Goal: Task Accomplishment & Management: Use online tool/utility

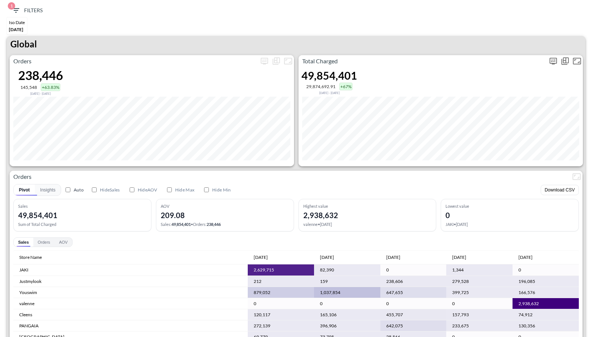
click at [552, 63] on icon "more" at bounding box center [553, 61] width 7 height 7
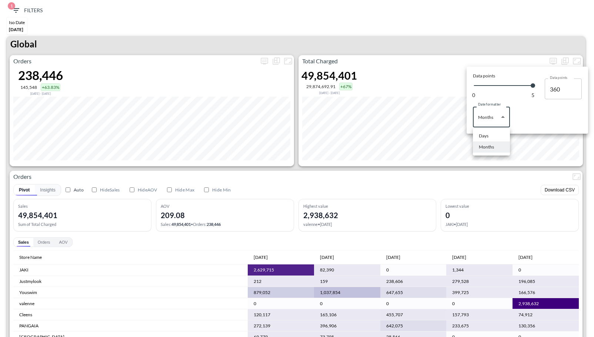
click at [494, 118] on body "BI.P.EYE, Interactive Analytics Dashboards 1 Filters Iso Date May 01, 2025 Glob…" at bounding box center [297, 168] width 594 height 337
click at [481, 136] on div "Days" at bounding box center [484, 136] width 10 height 7
type input "Days"
type input "148"
click at [457, 38] on div at bounding box center [297, 168] width 594 height 337
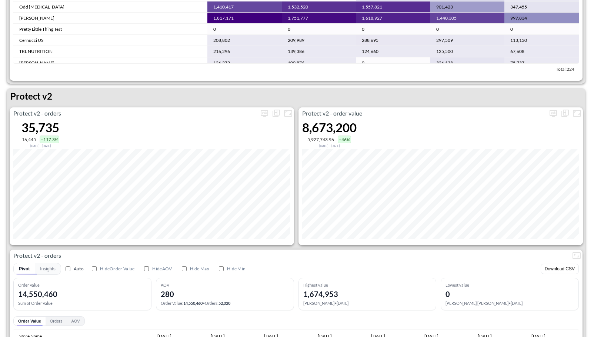
scroll to position [1353, 0]
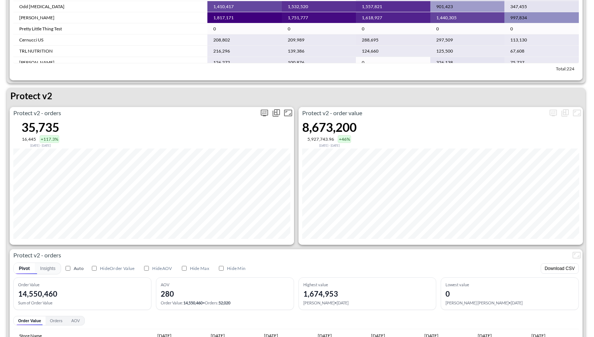
click at [260, 116] on icon "more" at bounding box center [264, 113] width 9 height 9
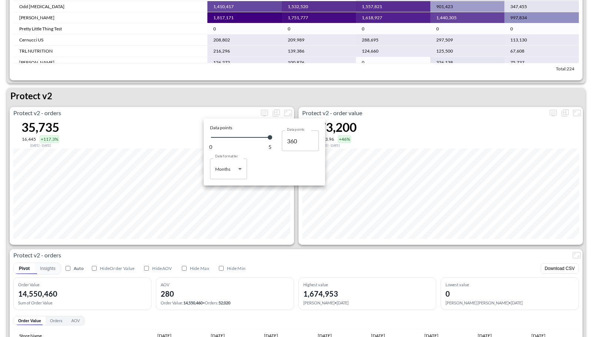
click at [234, 174] on body "BI.P.EYE, Interactive Analytics Dashboards 1 Filters Iso Date May 01, 2025 Glob…" at bounding box center [297, 168] width 594 height 337
click at [232, 196] on li "Months" at bounding box center [228, 198] width 37 height 11
click at [226, 171] on body "BI.P.EYE, Interactive Analytics Dashboards 1 Filters Iso Date May 01, 2025 Glob…" at bounding box center [297, 168] width 594 height 337
click at [225, 189] on div "Days" at bounding box center [221, 187] width 10 height 7
type input "Days"
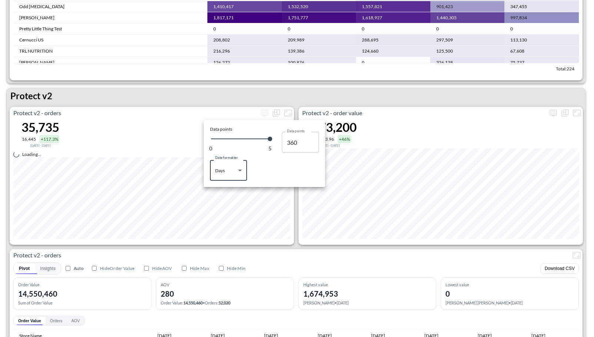
type input "148"
click at [217, 99] on div at bounding box center [297, 168] width 594 height 337
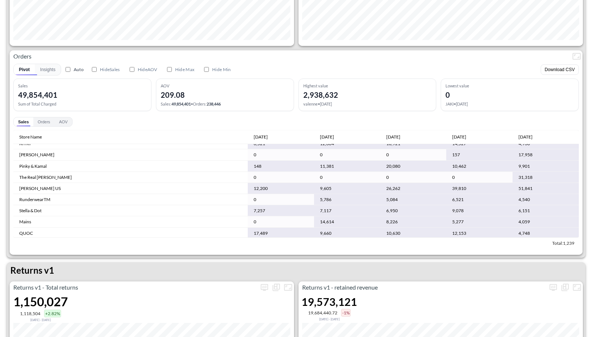
scroll to position [1492, 0]
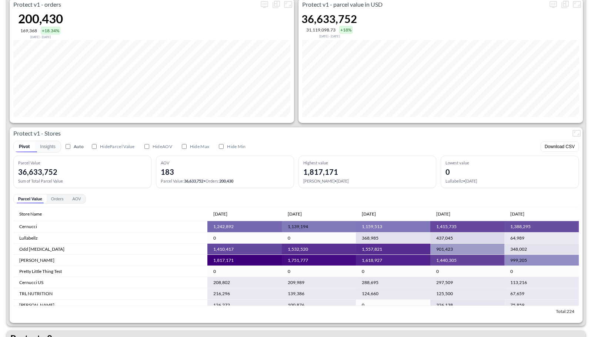
scroll to position [1109, 0]
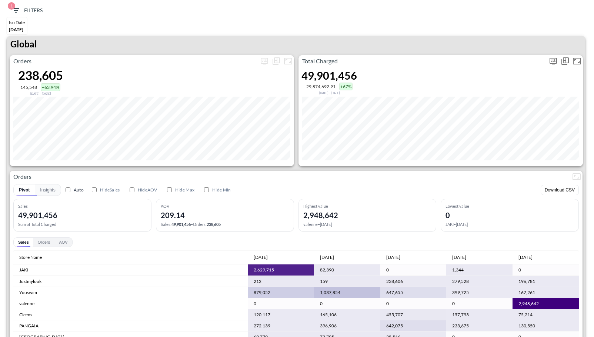
click at [549, 57] on icon "more" at bounding box center [553, 61] width 9 height 9
click at [492, 120] on body "BI.P.EYE, Interactive Analytics Dashboards 1 Filters Iso Date May 01, 2025 Glob…" at bounding box center [297, 168] width 594 height 337
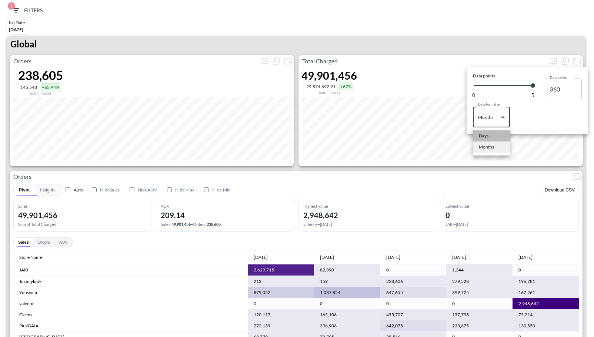
click at [489, 135] on li "Days" at bounding box center [491, 135] width 37 height 11
type input "Days"
type input "148"
click at [453, 37] on div at bounding box center [297, 168] width 594 height 337
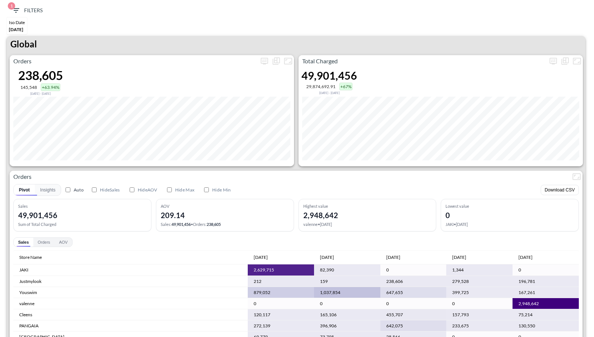
click at [453, 37] on div "Global" at bounding box center [296, 45] width 579 height 19
click at [554, 63] on icon "more" at bounding box center [553, 61] width 7 height 7
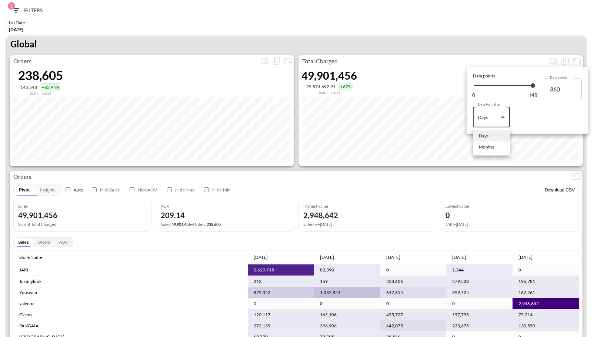
click at [500, 120] on body "BI.P.EYE, Interactive Analytics Dashboards 1 Filters Iso Date May 01, 2025 Glob…" at bounding box center [297, 168] width 594 height 337
click at [490, 145] on div "Months" at bounding box center [486, 147] width 15 height 7
type input "Months"
click at [476, 45] on div at bounding box center [297, 168] width 594 height 337
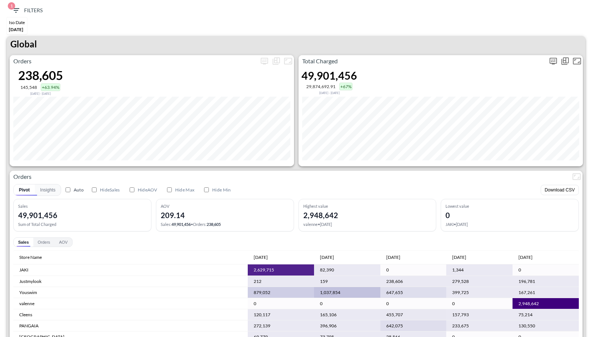
click at [557, 59] on icon "more" at bounding box center [553, 61] width 9 height 9
click at [480, 117] on body "BI.P.EYE, Interactive Analytics Dashboards 1 Filters Iso Date [DATE] Global Ord…" at bounding box center [297, 168] width 594 height 337
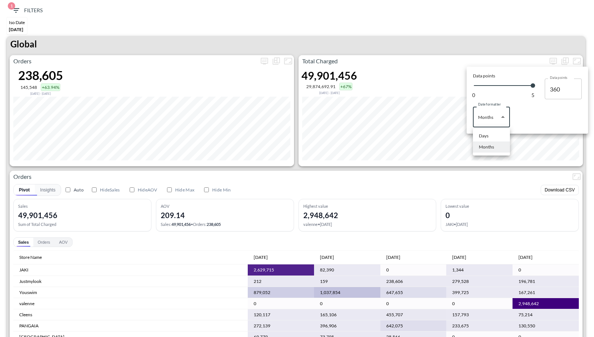
click at [533, 87] on div at bounding box center [297, 168] width 594 height 337
click at [16, 16] on div at bounding box center [297, 168] width 594 height 337
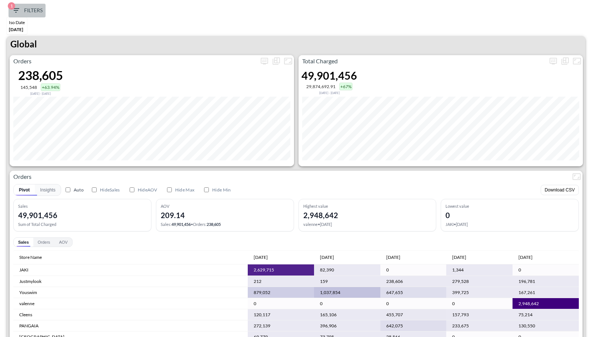
click at [16, 13] on icon "button" at bounding box center [15, 10] width 9 height 9
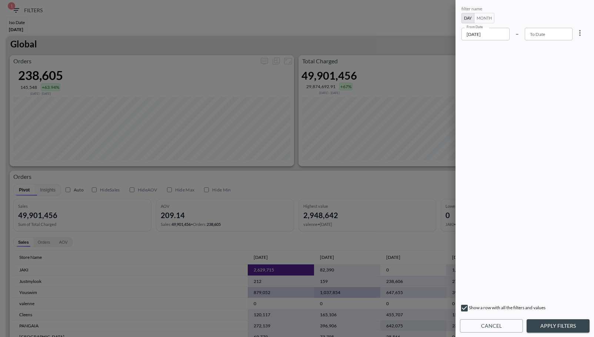
click at [484, 31] on input "2025-05-01" at bounding box center [486, 34] width 48 height 13
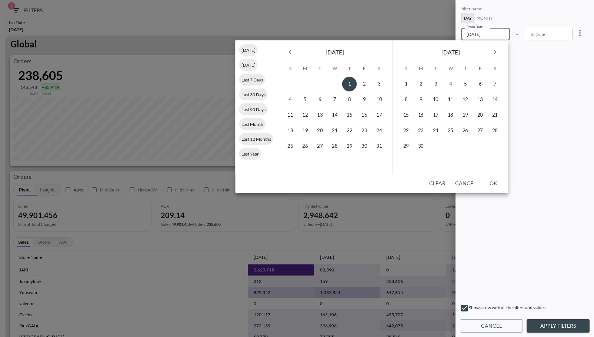
click at [291, 50] on icon "Previous month" at bounding box center [290, 52] width 9 height 9
click at [322, 81] on button "1" at bounding box center [320, 84] width 15 height 15
type input "2025-04-01"
type input "YYYY-MM-DD"
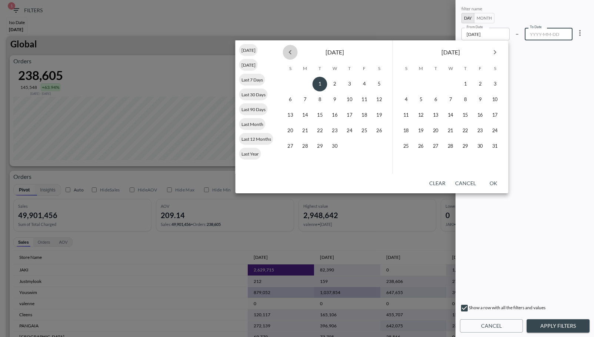
click at [292, 52] on icon "Previous month" at bounding box center [290, 52] width 9 height 9
click at [378, 85] on button "1" at bounding box center [379, 84] width 15 height 15
type input "2025-03-01"
click at [560, 323] on button "Apply Filters" at bounding box center [558, 326] width 63 height 14
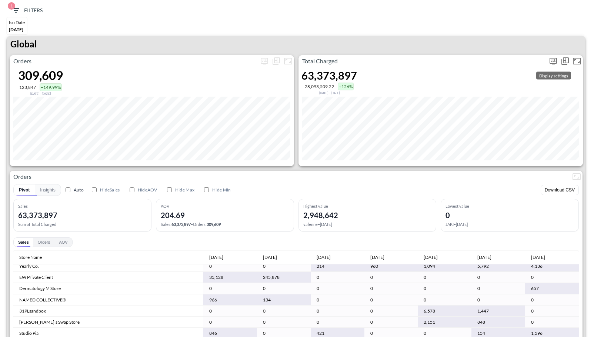
click at [554, 63] on icon "more" at bounding box center [553, 61] width 7 height 7
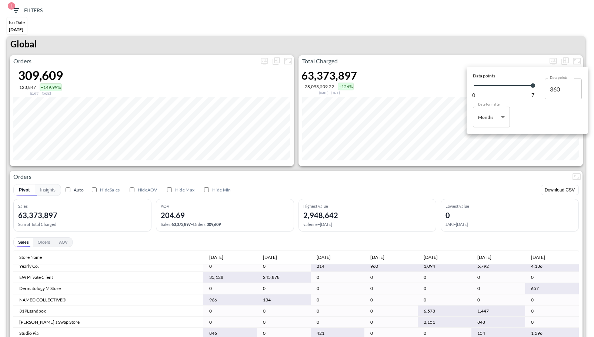
click at [497, 120] on body "BI.P.EYE, Interactive Analytics Dashboards 1 Filters Iso Date Mar 01, 2025 Glob…" at bounding box center [297, 168] width 594 height 337
click at [485, 140] on li "Days" at bounding box center [491, 135] width 37 height 11
type input "Days"
type input "209"
click at [414, 172] on div at bounding box center [297, 168] width 594 height 337
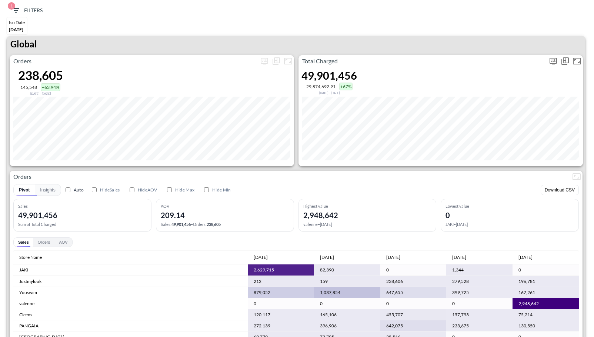
click at [553, 64] on icon "more" at bounding box center [553, 61] width 9 height 9
click at [501, 122] on body "BI.P.EYE, Interactive Analytics Dashboards 1 Filters Iso Date [DATE] Global Ord…" at bounding box center [297, 168] width 594 height 337
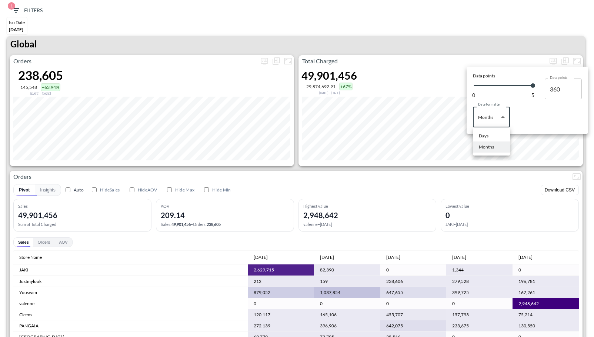
click at [487, 139] on div "Days" at bounding box center [484, 136] width 10 height 7
type input "Days"
type input "148"
click at [422, 37] on div at bounding box center [297, 168] width 594 height 337
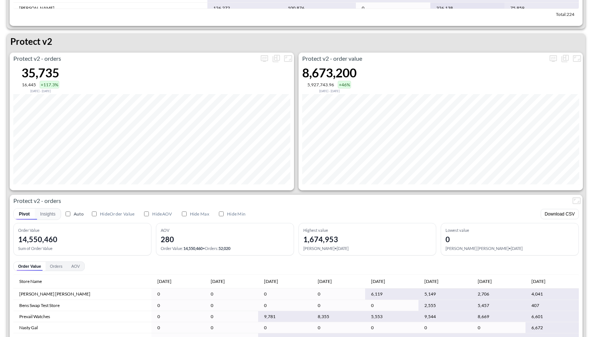
scroll to position [1378, 0]
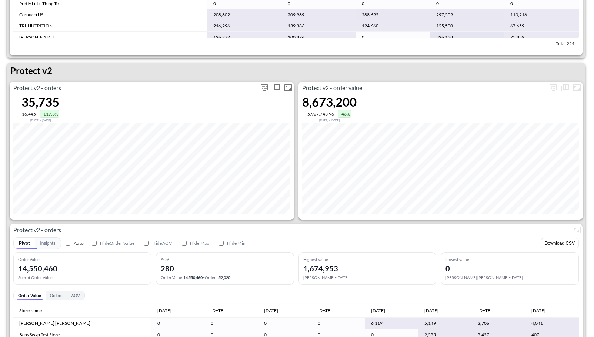
click at [264, 90] on icon "more" at bounding box center [264, 87] width 7 height 7
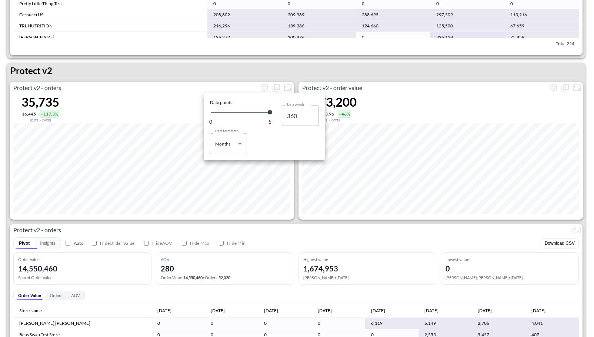
click at [228, 148] on body "BI.P.EYE, Interactive Analytics Dashboards 1 Filters Iso Date [DATE] Global Ord…" at bounding box center [297, 168] width 594 height 337
click at [228, 159] on li "Days" at bounding box center [228, 162] width 37 height 11
type input "Days"
type input "148"
click at [293, 215] on div at bounding box center [297, 168] width 594 height 337
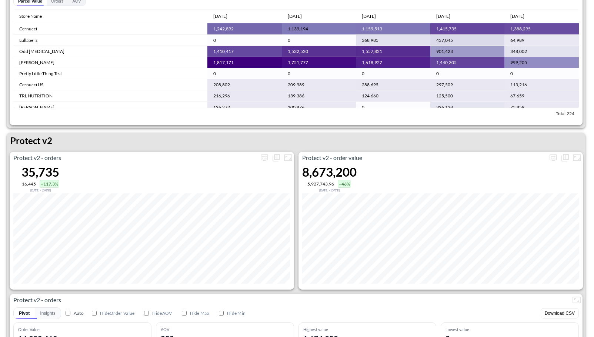
scroll to position [1218, 0]
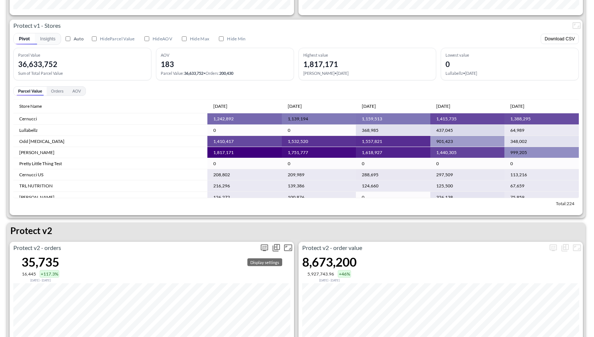
click at [262, 249] on icon "more" at bounding box center [264, 247] width 9 height 9
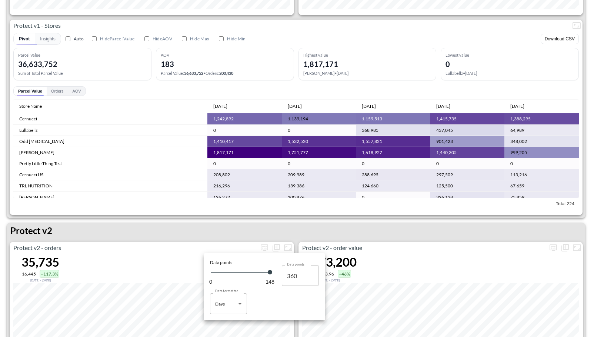
click at [230, 311] on body "BI.P.EYE, Interactive Analytics Dashboards 1 Filters Iso Date [DATE] Global Ord…" at bounding box center [297, 168] width 594 height 337
click at [226, 325] on div "Months" at bounding box center [223, 322] width 15 height 7
type input "Months"
click at [340, 234] on div at bounding box center [297, 168] width 594 height 337
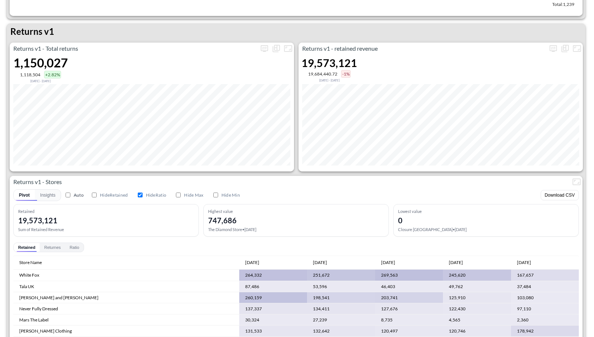
scroll to position [0, 0]
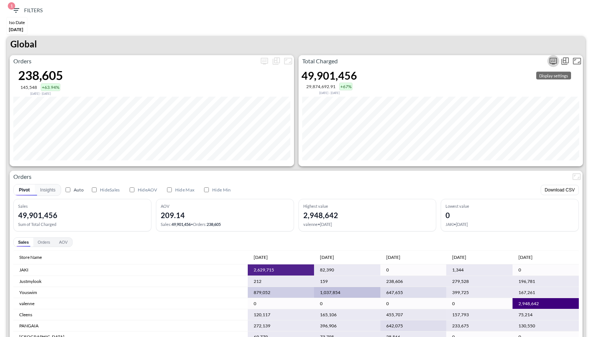
click at [553, 57] on icon "more" at bounding box center [553, 61] width 9 height 9
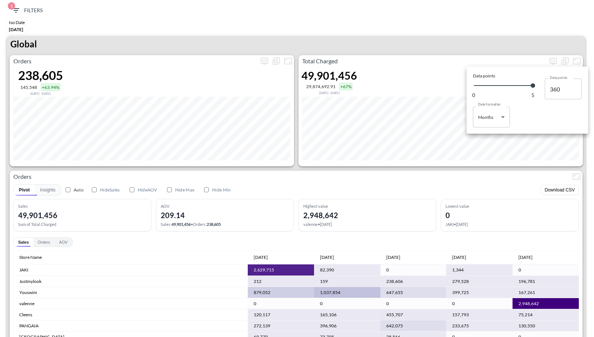
click at [492, 126] on body "BI.P.EYE, Interactive Analytics Dashboards 1 Filters Iso Date May 01, 2025 Glob…" at bounding box center [297, 168] width 594 height 337
click at [404, 169] on div at bounding box center [297, 168] width 594 height 337
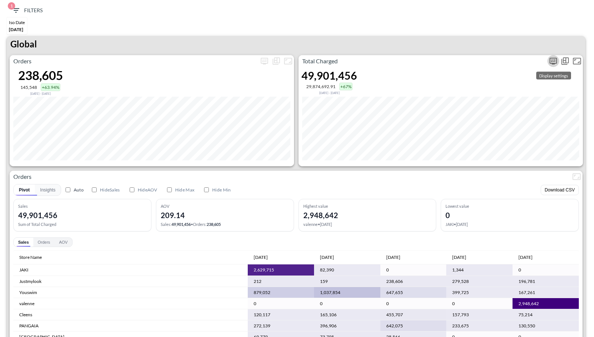
click at [551, 61] on icon "more" at bounding box center [553, 60] width 4 height 3
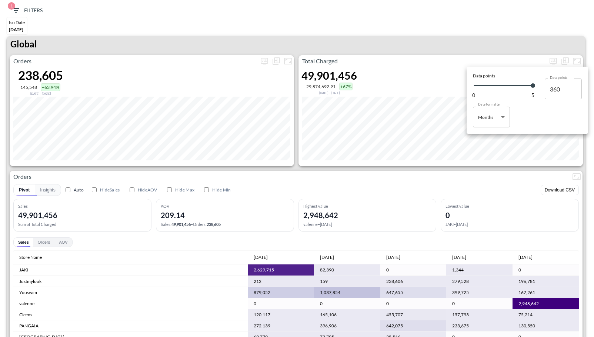
click at [493, 119] on body "BI.P.EYE, Interactive Analytics Dashboards 1 Filters Iso Date [DATE] Global Ord…" at bounding box center [297, 168] width 594 height 337
click at [494, 140] on li "Days" at bounding box center [491, 135] width 37 height 11
type input "Days"
type input "148"
click at [494, 119] on body "BI.P.EYE, Interactive Analytics Dashboards 1 Filters Iso Date [DATE] Global Ord…" at bounding box center [297, 168] width 594 height 337
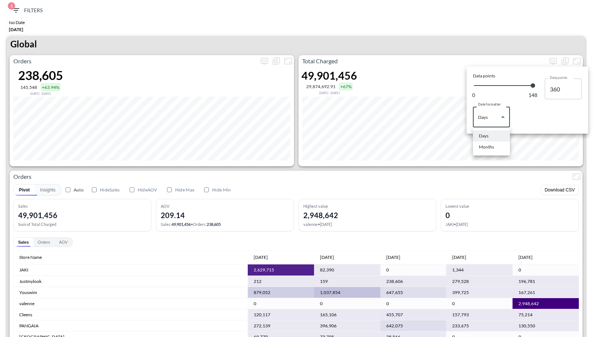
click at [492, 148] on div "Months" at bounding box center [486, 147] width 15 height 7
type input "Months"
click at [483, 167] on div at bounding box center [297, 168] width 594 height 337
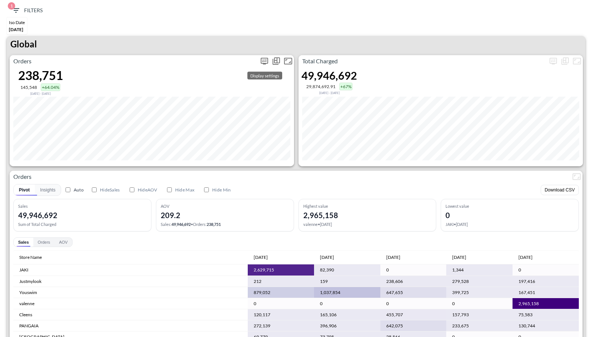
click at [270, 60] on button "more" at bounding box center [265, 61] width 12 height 12
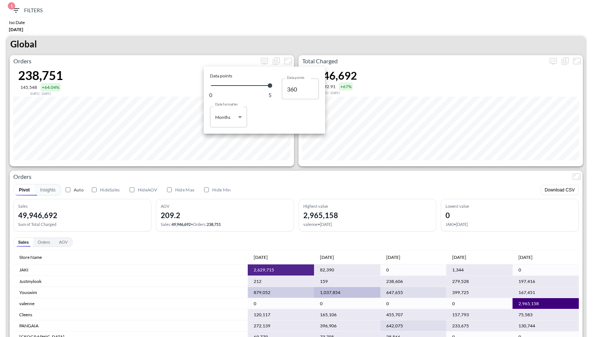
click at [239, 115] on body "BI.P.EYE, Interactive Analytics Dashboards 1 Filters Iso Date [DATE] Global Ord…" at bounding box center [297, 168] width 594 height 337
click at [223, 138] on div "Days" at bounding box center [221, 136] width 10 height 7
type input "Days"
type input "148"
click at [241, 40] on div at bounding box center [297, 168] width 594 height 337
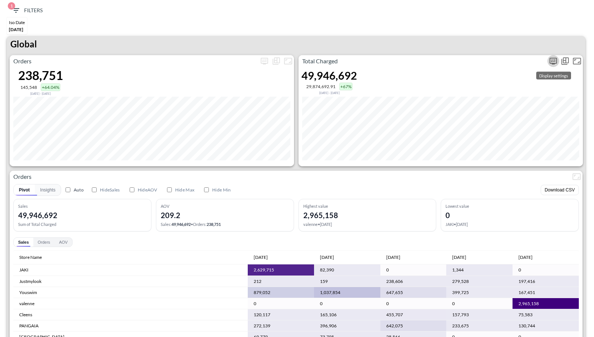
click at [556, 61] on icon "more" at bounding box center [553, 61] width 7 height 7
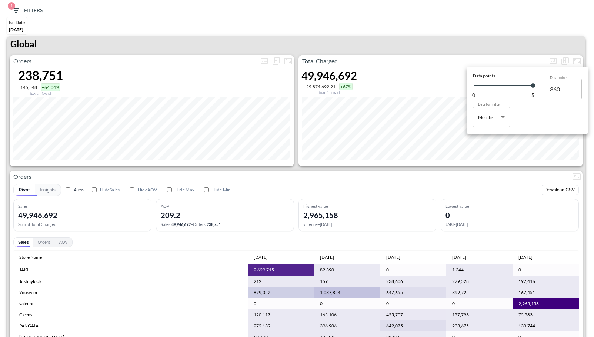
click at [499, 121] on body "BI.P.EYE, Interactive Analytics Dashboards 1 Filters Iso Date [DATE] Global Ord…" at bounding box center [297, 168] width 594 height 337
click at [483, 137] on div "Days" at bounding box center [484, 136] width 10 height 7
type input "Days"
type input "148"
click at [461, 42] on div at bounding box center [297, 168] width 594 height 337
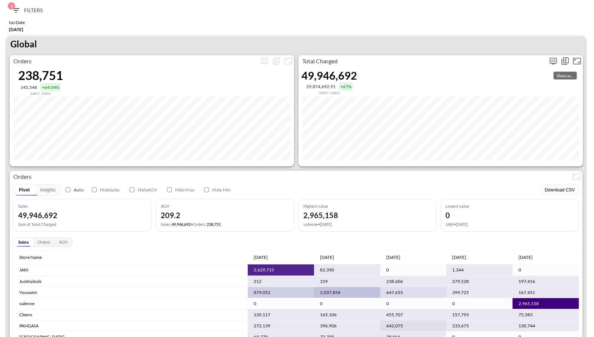
click at [552, 62] on icon "more" at bounding box center [553, 61] width 7 height 7
click at [499, 128] on div "Data points 0 148 Data points 360 Data points Date formatter Days Days Date for…" at bounding box center [528, 100] width 118 height 63
click at [491, 123] on body "BI.P.EYE, Interactive Analytics Dashboards 1 Filters Iso Date [DATE] Global Ord…" at bounding box center [297, 168] width 594 height 337
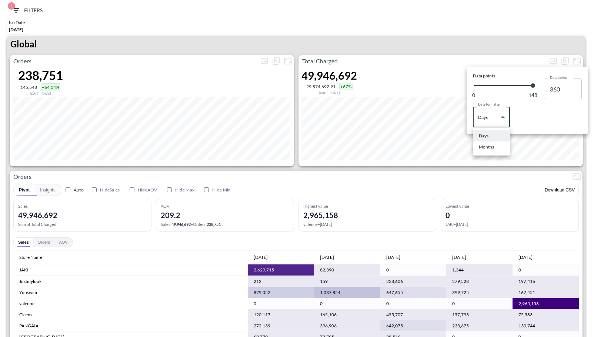
click at [489, 146] on div "Months" at bounding box center [486, 147] width 15 height 7
type input "Months"
click at [450, 40] on div at bounding box center [297, 168] width 594 height 337
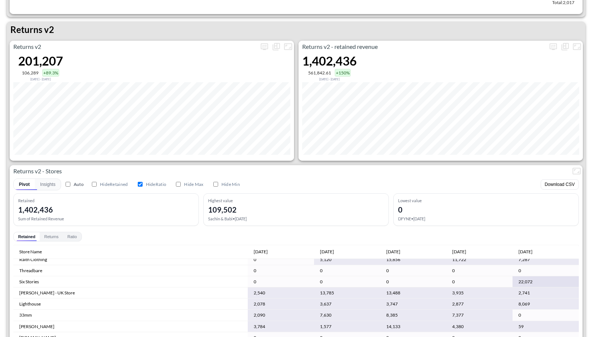
scroll to position [85, 0]
